Goal: Check status: Check status

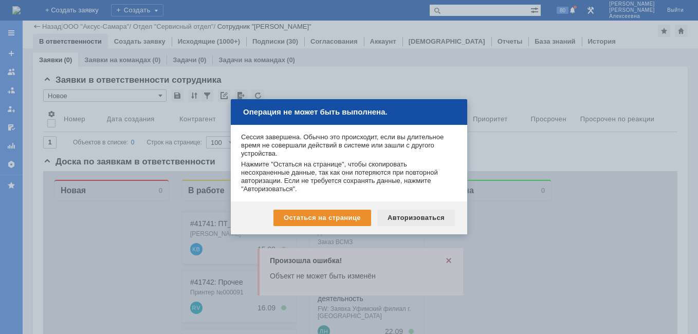
scroll to position [103, 0]
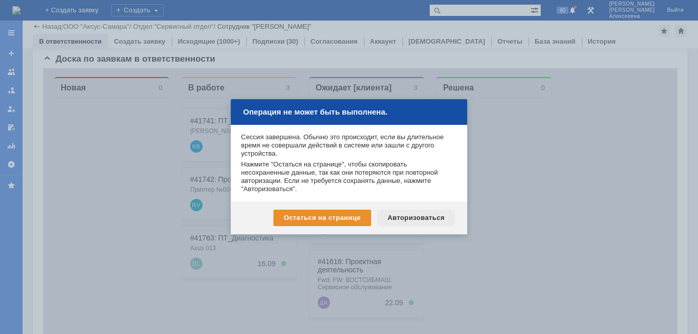
click at [418, 216] on div "Авторизоваться" at bounding box center [416, 218] width 78 height 16
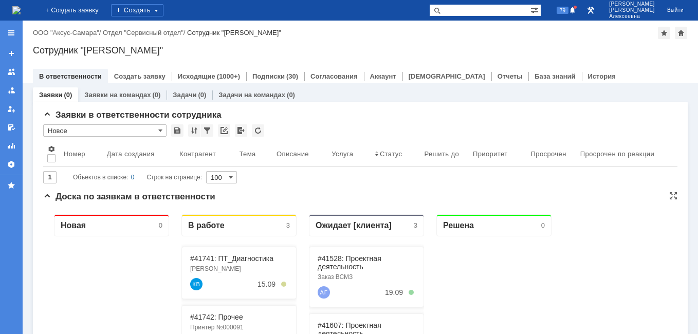
scroll to position [103, 0]
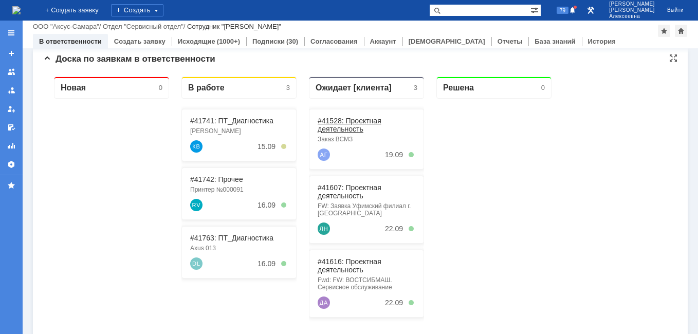
click at [348, 120] on link "#41528: Проектная деятельность" at bounding box center [349, 125] width 64 height 16
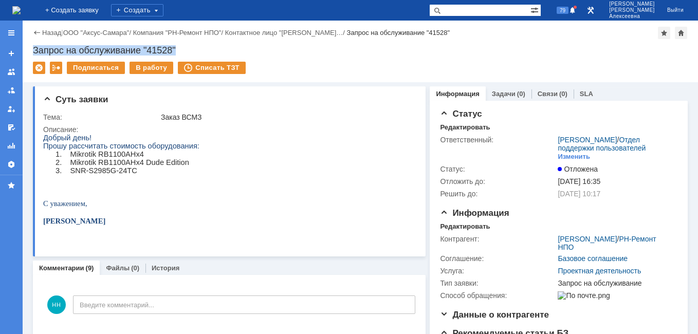
drag, startPoint x: 186, startPoint y: 50, endPoint x: 30, endPoint y: 45, distance: 155.8
click at [30, 45] on div "Назад | ООО "Аксус-Самара" / Компания "РН-Ремонт НПО" / Контактное лицо "Абрамо…" at bounding box center [360, 52] width 675 height 62
copy div "Запрос на обслуживание "41528""
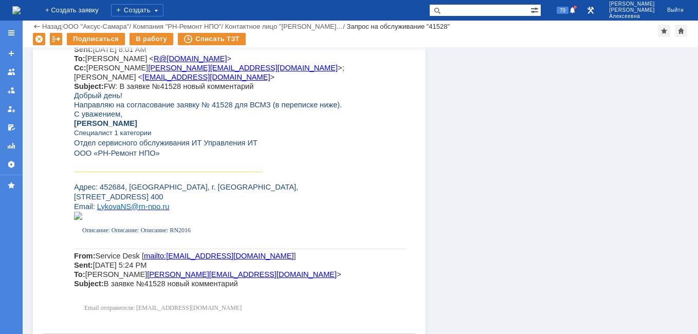
scroll to position [1606, 0]
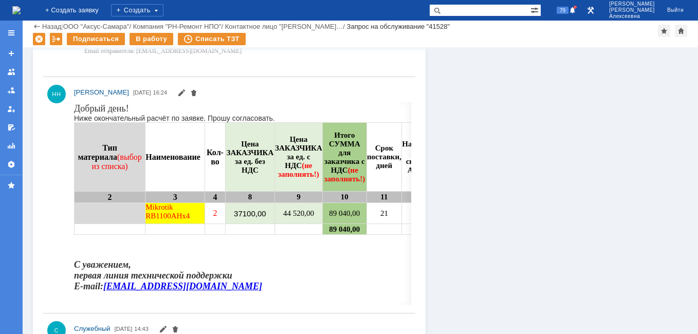
click at [21, 10] on img at bounding box center [16, 10] width 8 height 8
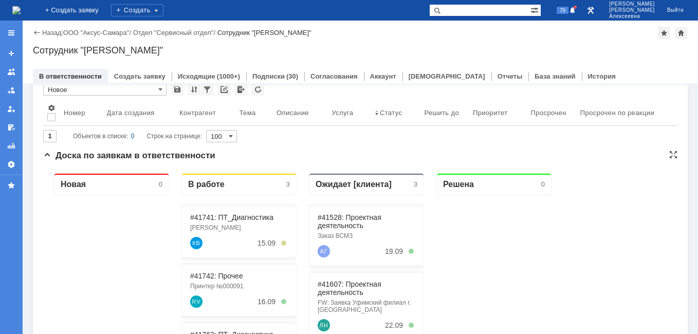
scroll to position [103, 0]
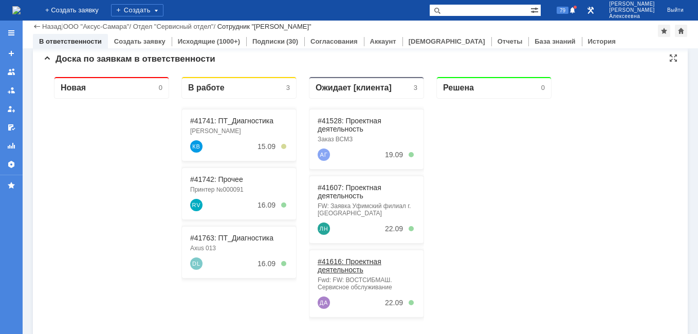
click at [349, 268] on link "#41616: Проектная деятельность" at bounding box center [349, 265] width 64 height 16
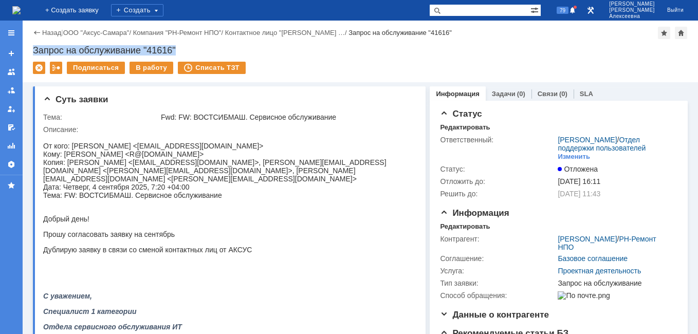
drag, startPoint x: 186, startPoint y: 51, endPoint x: 31, endPoint y: 49, distance: 155.2
click at [31, 49] on div "Назад | ООО "Аксус-Самара" / Компания "РН-Ремонт НПО" / Контактное лицо "Домнин…" at bounding box center [360, 52] width 675 height 62
copy div "Запрос на обслуживание "41616""
click at [48, 31] on link "Назад" at bounding box center [51, 33] width 19 height 8
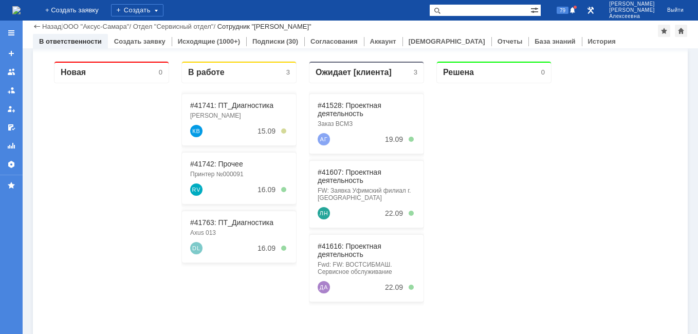
scroll to position [103, 0]
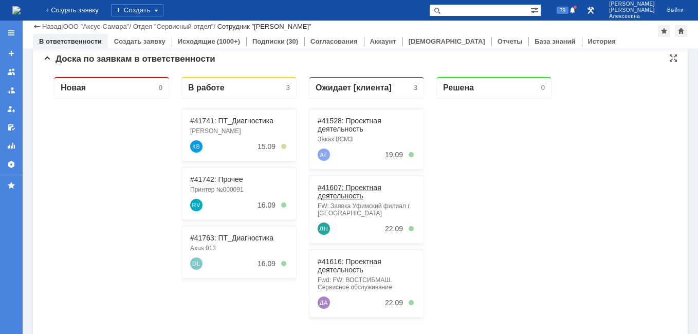
click at [343, 187] on link "#41607: Проектная деятельность" at bounding box center [349, 191] width 64 height 16
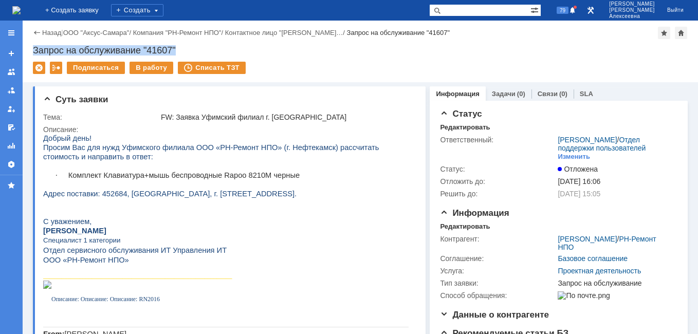
drag, startPoint x: 163, startPoint y: 47, endPoint x: 33, endPoint y: 48, distance: 130.5
click at [33, 48] on div "Запрос на обслуживание "41607"" at bounding box center [360, 50] width 655 height 10
copy div "Запрос на обслуживание "41607""
click at [21, 10] on img at bounding box center [16, 10] width 8 height 8
